Goal: Task Accomplishment & Management: Complete application form

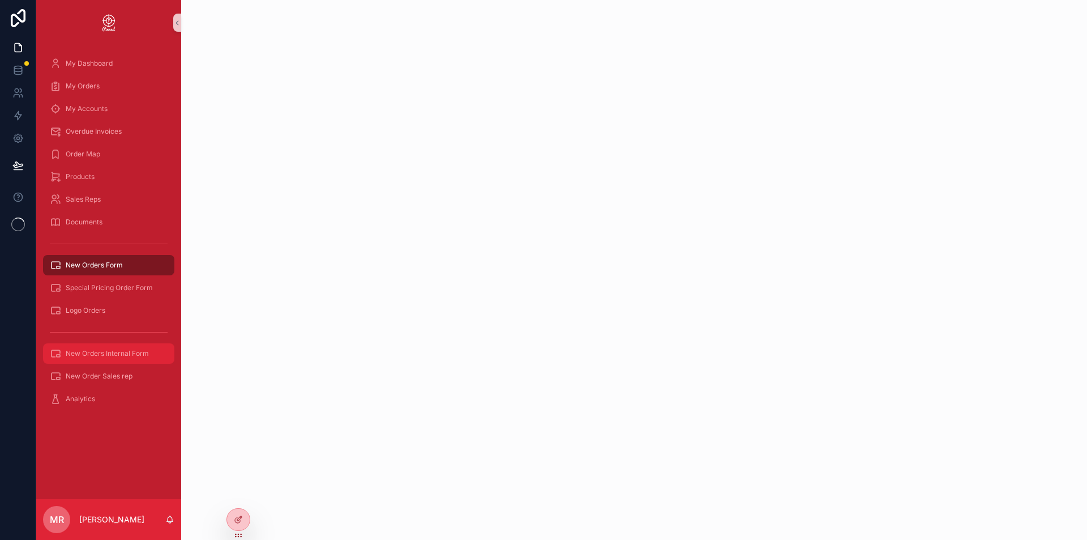
click at [96, 358] on div "New Orders Internal Form" at bounding box center [109, 353] width 118 height 18
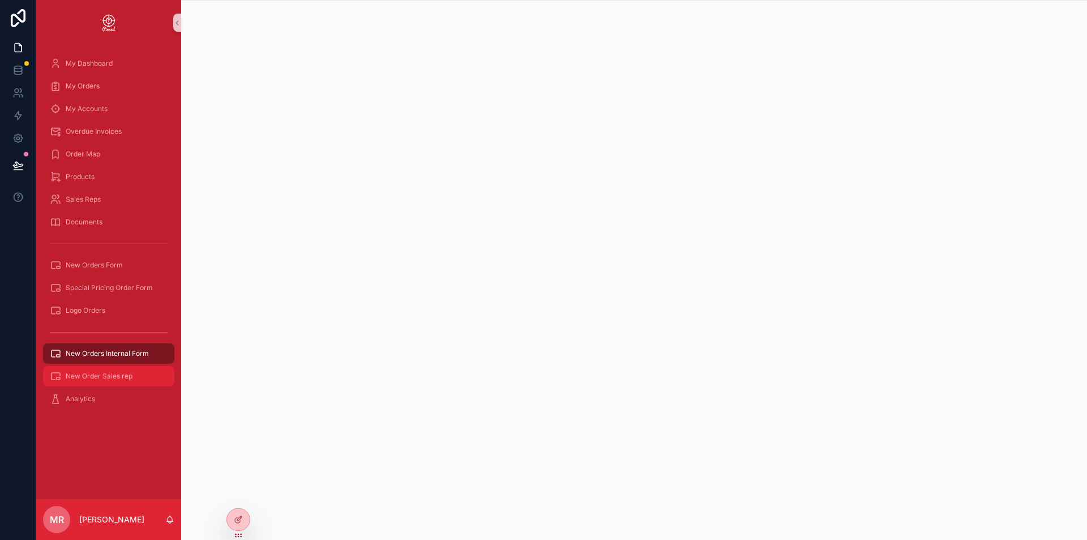
click at [101, 379] on span "New Order Sales rep" at bounding box center [99, 375] width 67 height 9
click at [98, 354] on span "New Orders Internal Form" at bounding box center [107, 353] width 83 height 9
click at [101, 371] on span "New Order Sales rep" at bounding box center [99, 375] width 67 height 9
click at [106, 349] on span "New Orders Internal Form" at bounding box center [107, 353] width 83 height 9
